Goal: Find specific page/section: Find specific page/section

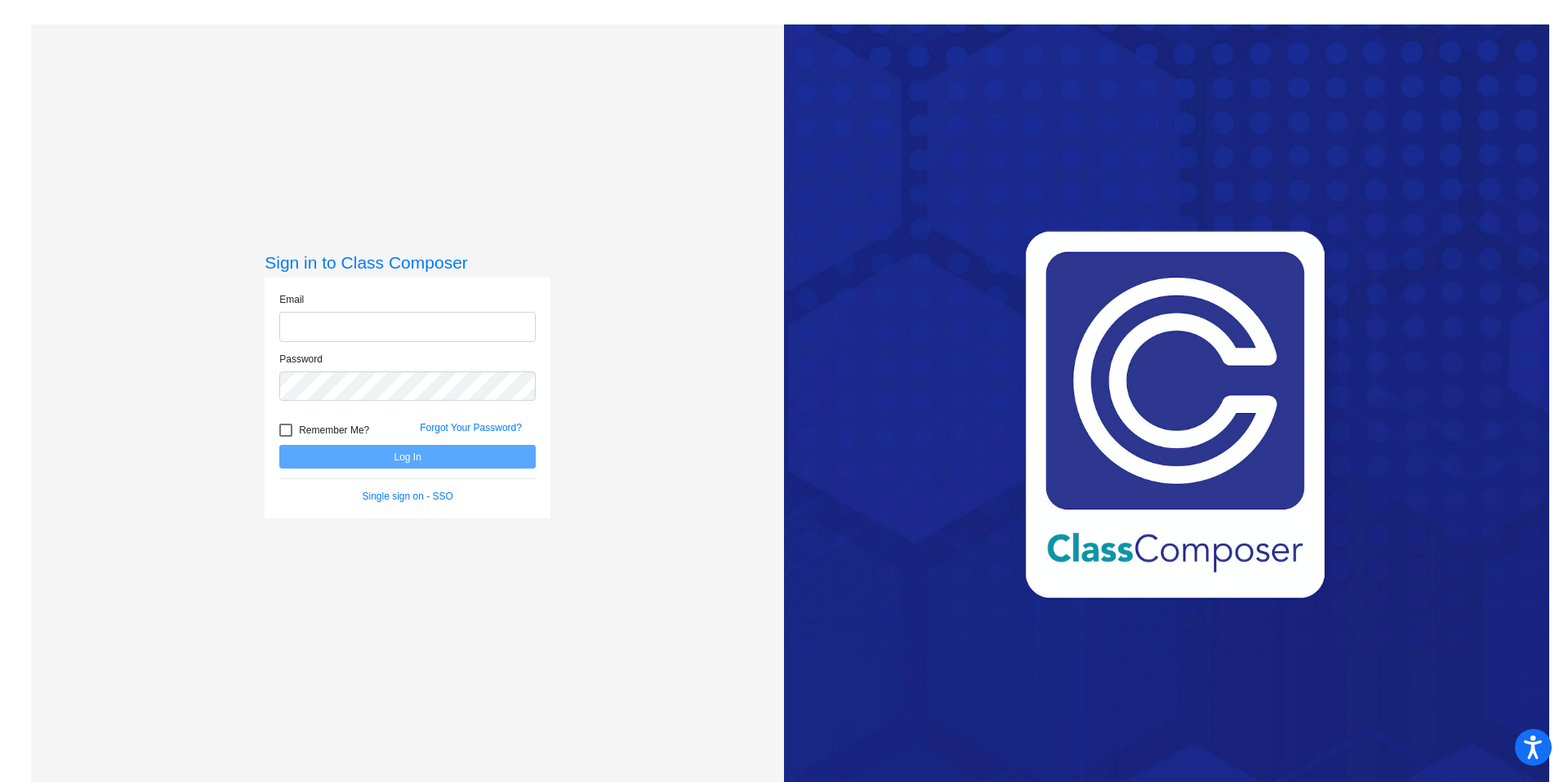
type input "[PERSON_NAME][EMAIL_ADDRESS][PERSON_NAME][DOMAIN_NAME]"
click at [287, 430] on div at bounding box center [285, 430] width 13 height 13
click at [286, 436] on input "Remember Me?" at bounding box center [285, 436] width 1 height 1
checkbox input "true"
click at [384, 457] on button "Log In" at bounding box center [407, 456] width 256 height 23
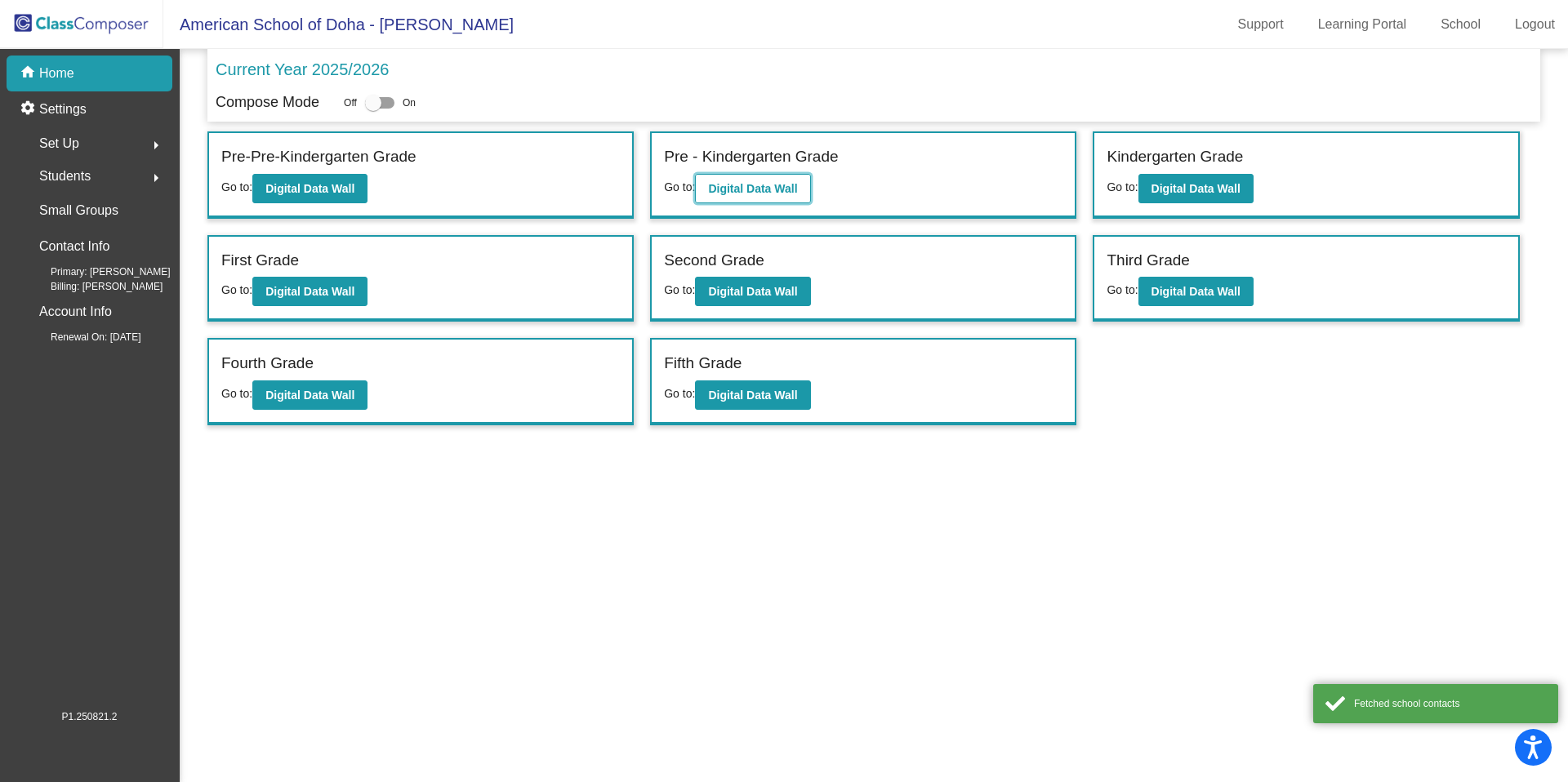
click at [754, 184] on b "Digital Data Wall" at bounding box center [752, 188] width 89 height 13
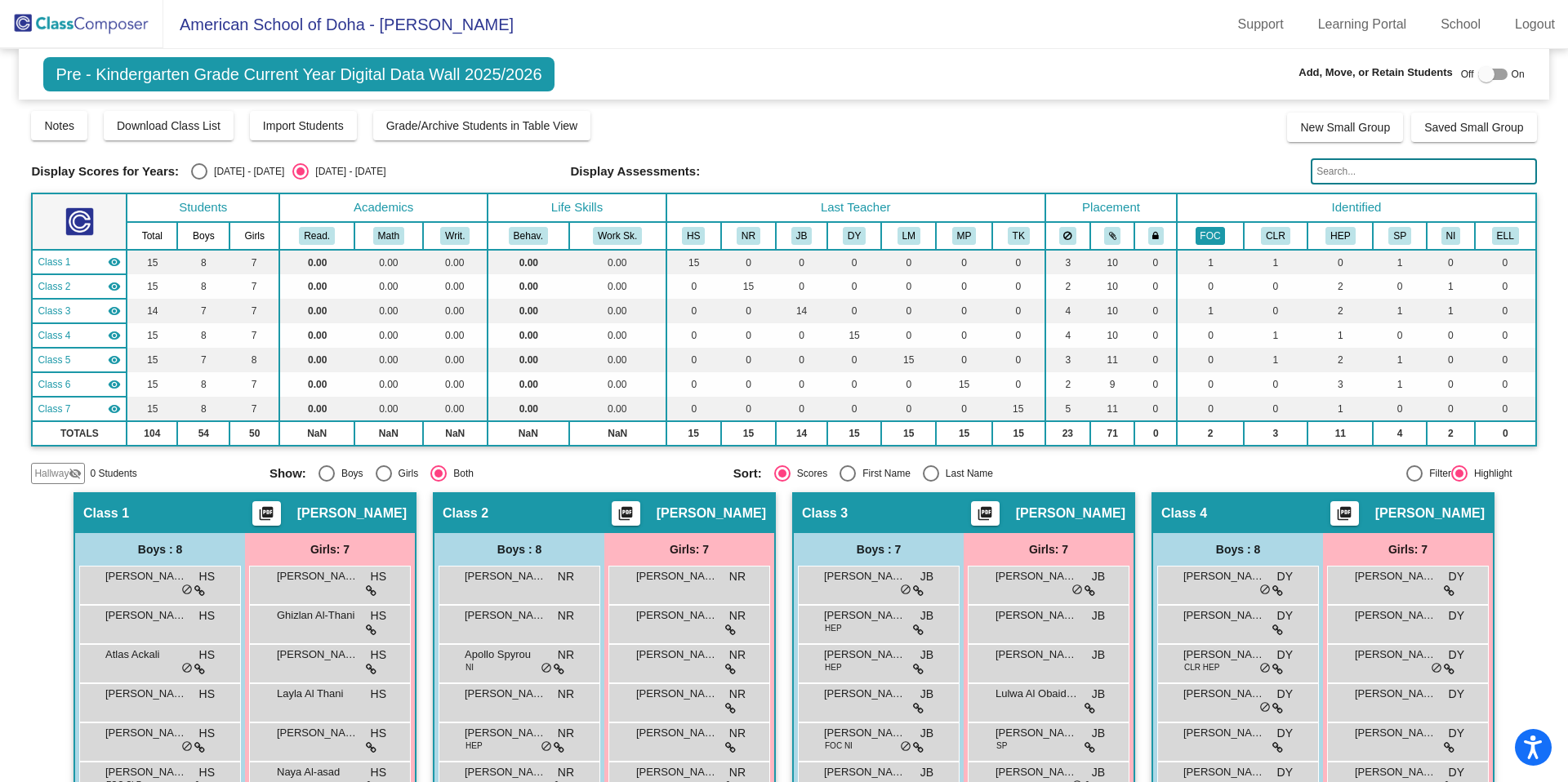
click at [1208, 234] on button "FOC" at bounding box center [1210, 236] width 30 height 18
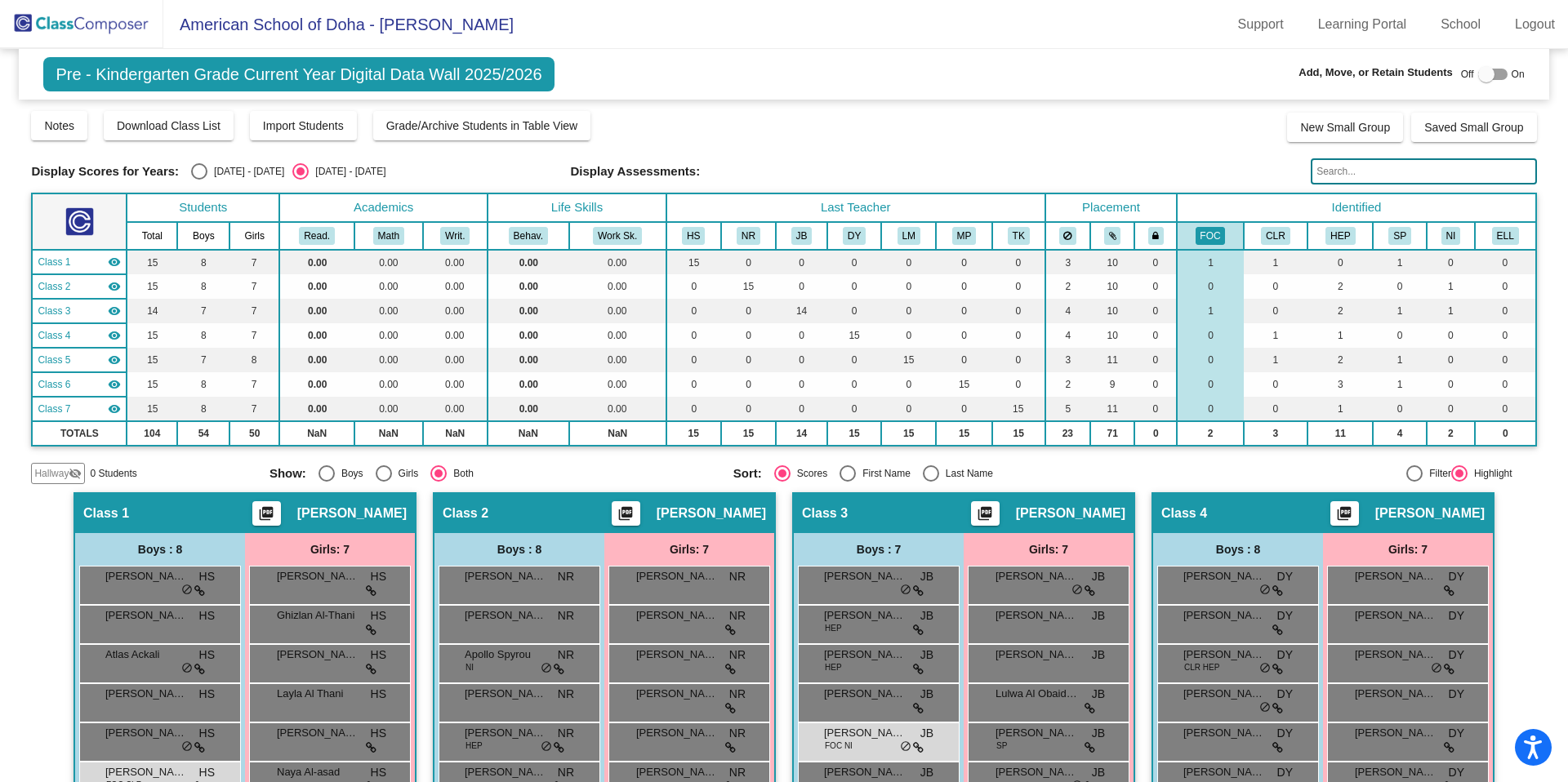
click at [94, 25] on img at bounding box center [81, 24] width 164 height 48
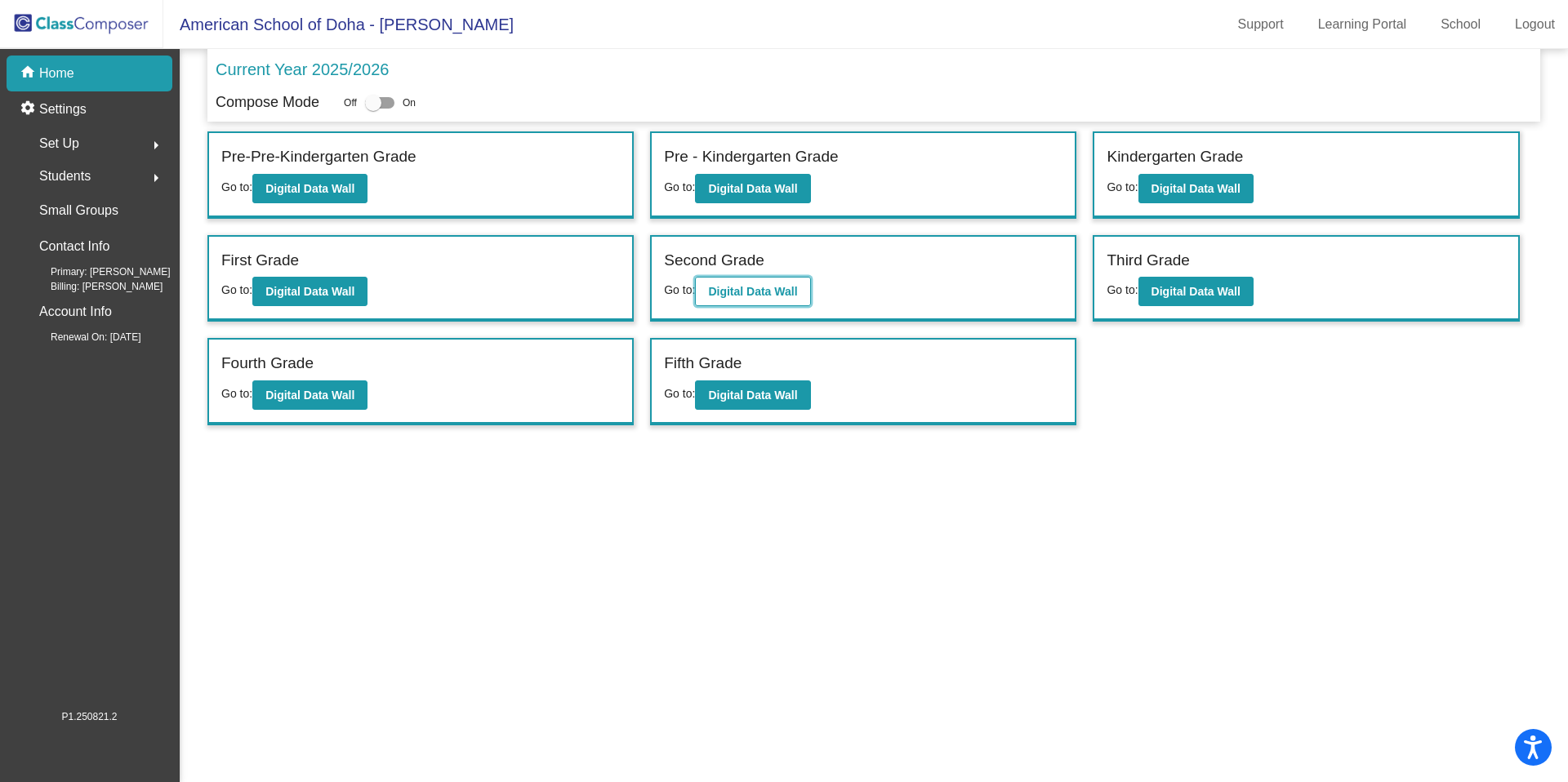
click at [765, 294] on b "Digital Data Wall" at bounding box center [752, 291] width 89 height 13
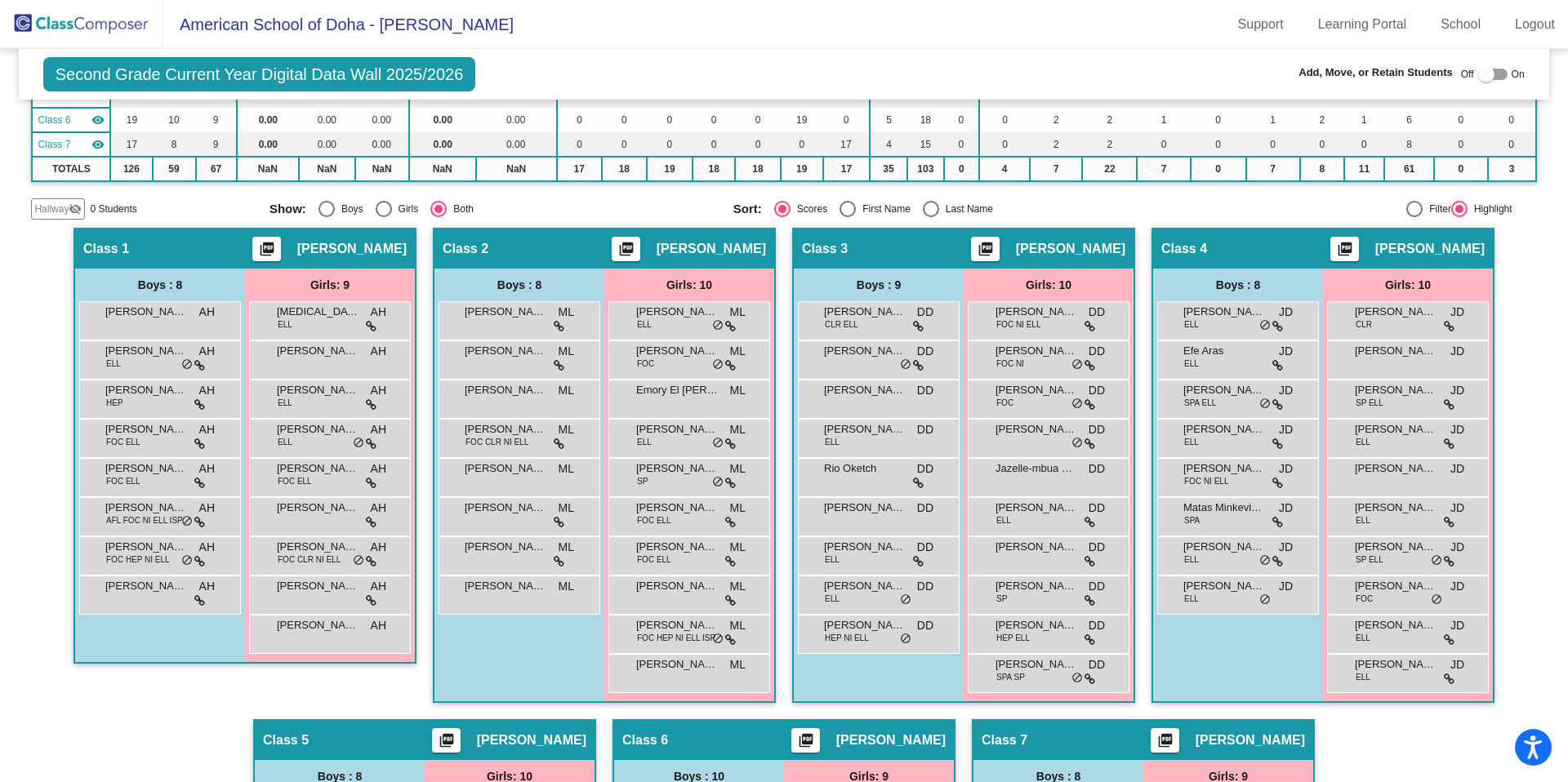
scroll to position [269, 0]
